Goal: Navigation & Orientation: Understand site structure

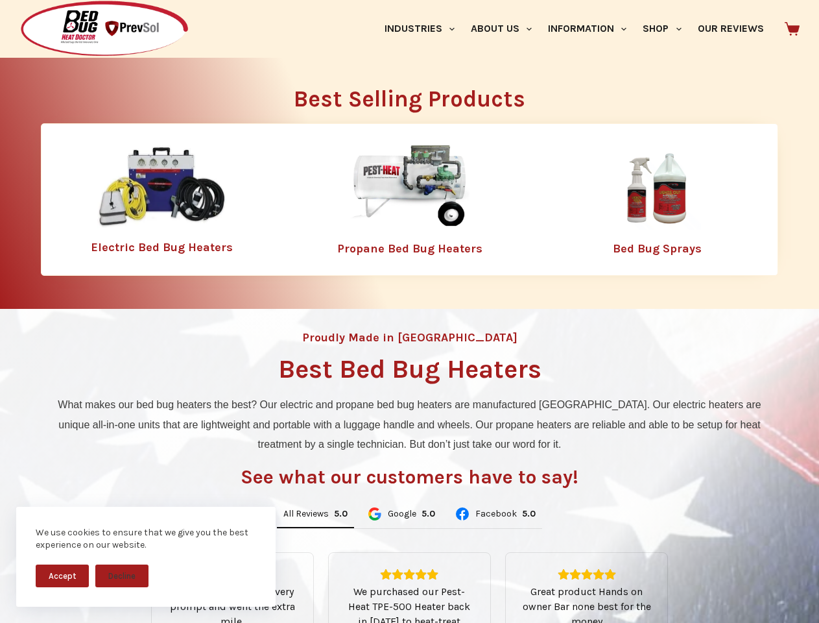
click at [409, 311] on div "Proudly Made in [GEOGRAPHIC_DATA] Best Bed Bug Heaters What makes our bed bug h…" at bounding box center [409, 555] width 819 height 493
click at [62, 575] on button "Accept" at bounding box center [62, 575] width 53 height 23
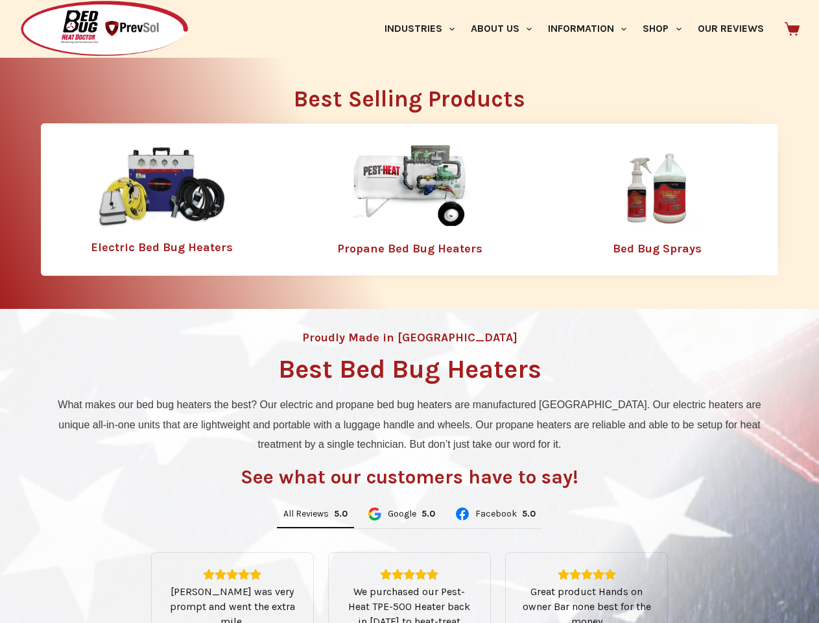
click at [122, 575] on button "Decline" at bounding box center [121, 585] width 53 height 23
click at [424, 29] on link "Industries" at bounding box center [419, 29] width 86 height 58
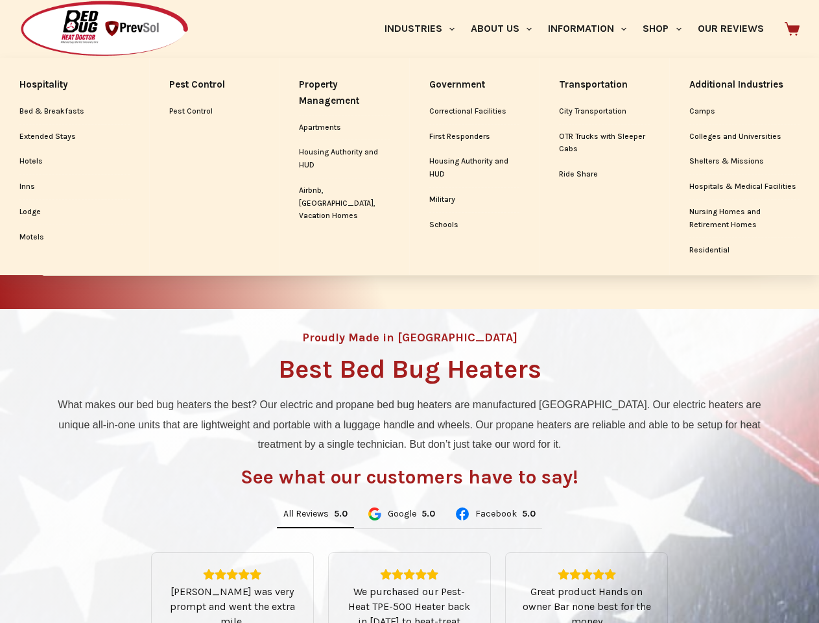
click at [507, 29] on link "About Us" at bounding box center [500, 29] width 77 height 58
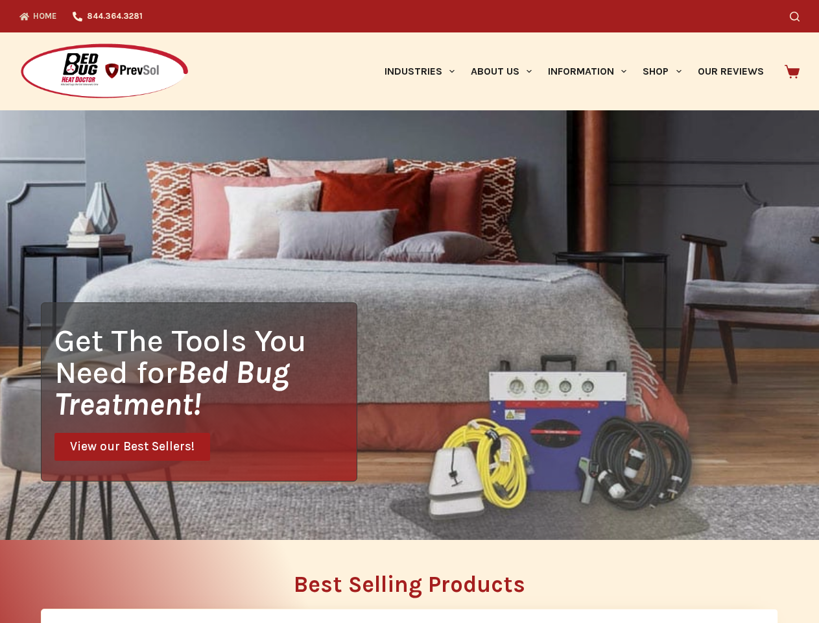
click at [667, 29] on div "Search" at bounding box center [634, 16] width 329 height 32
click at [315, 514] on div "Get The Tools You Need for Bed Bug Treatment! View our Best Sellers!" at bounding box center [409, 324] width 819 height 429
click at [401, 514] on div "Get The Tools You Need for Bed Bug Treatment! View our Best Sellers!" at bounding box center [409, 324] width 819 height 429
